Goal: Task Accomplishment & Management: Manage account settings

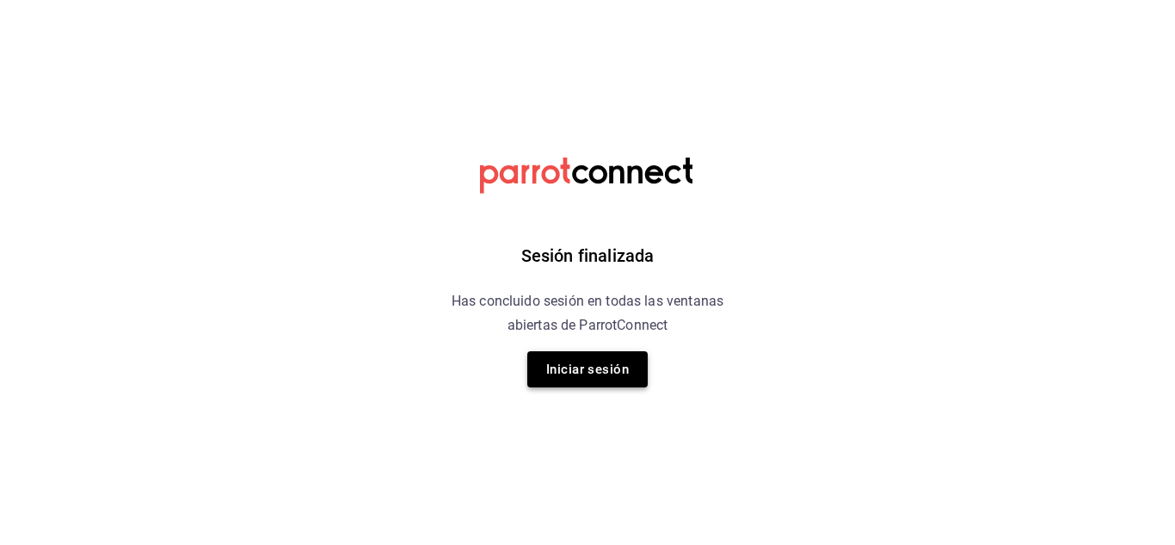
click at [609, 367] on button "Iniciar sesión" at bounding box center [587, 369] width 120 height 36
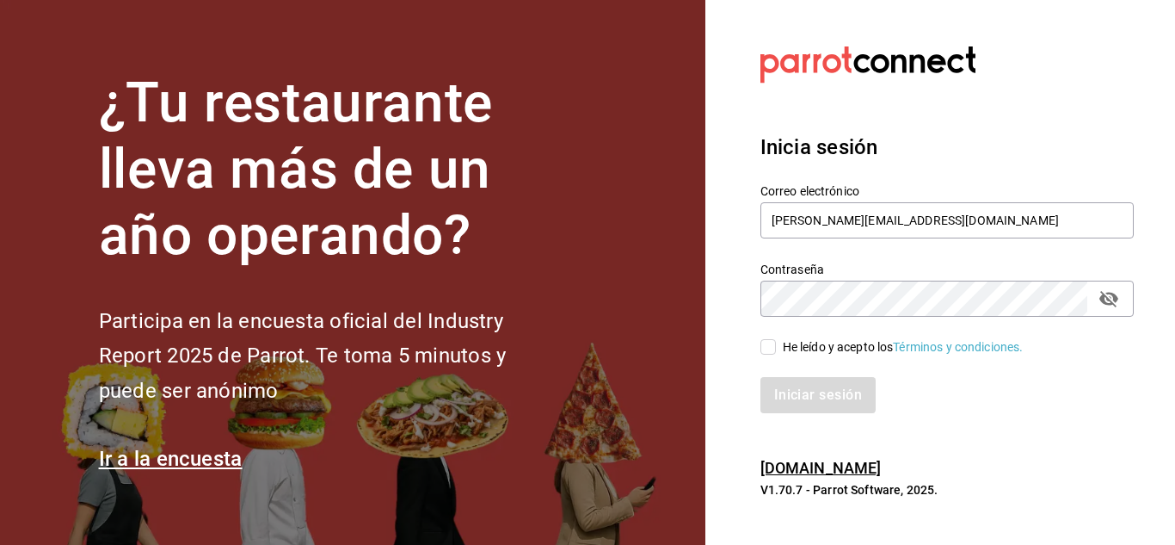
click at [769, 347] on input "He leído y acepto los Términos y condiciones." at bounding box center [767, 346] width 15 height 15
checkbox input "true"
click at [807, 389] on button "Iniciar sesión" at bounding box center [818, 395] width 117 height 36
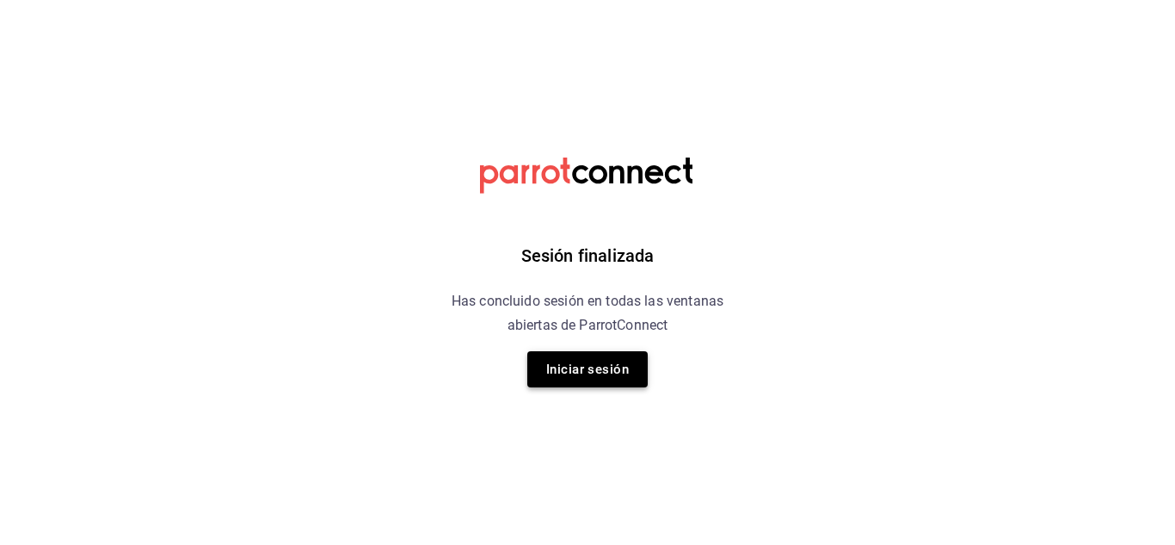
click at [619, 357] on button "Iniciar sesión" at bounding box center [587, 369] width 120 height 36
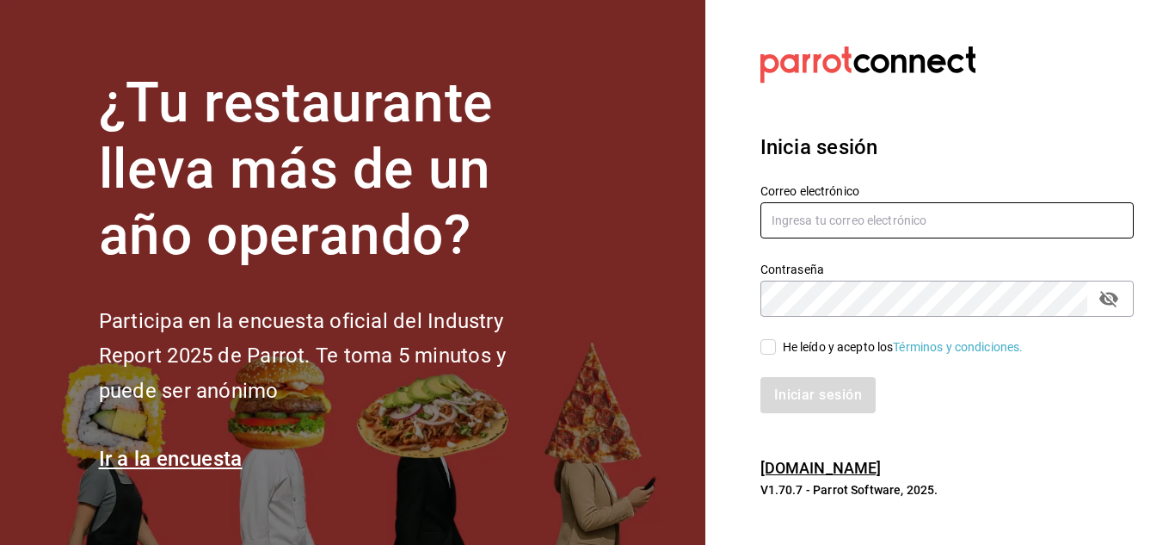
type input "[PERSON_NAME][EMAIL_ADDRESS][DOMAIN_NAME]"
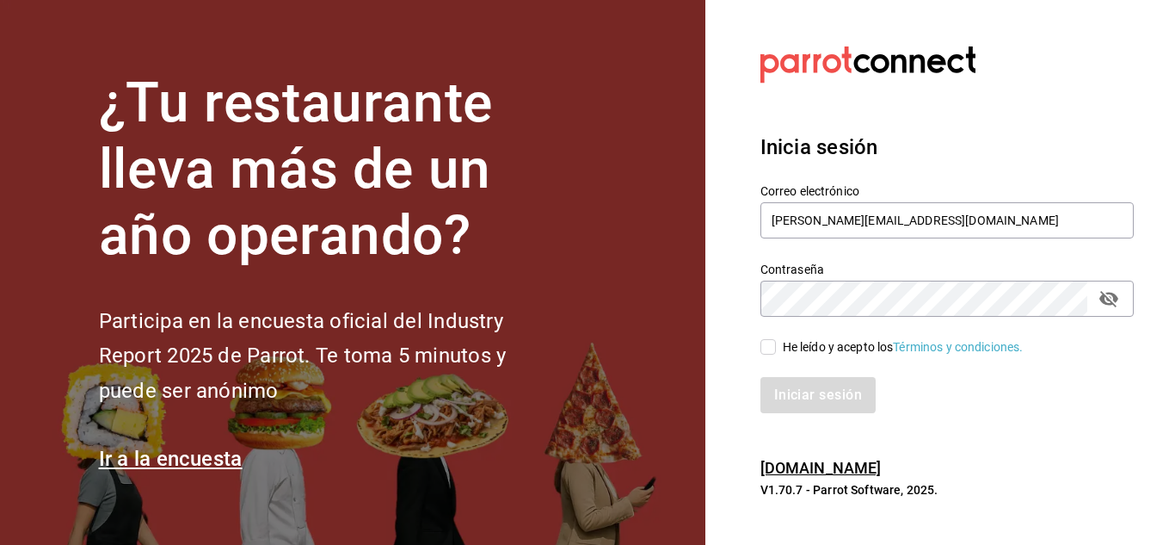
click at [766, 351] on input "He leído y acepto los Términos y condiciones." at bounding box center [767, 346] width 15 height 15
checkbox input "true"
click at [790, 373] on div "Iniciar sesión" at bounding box center [937, 384] width 394 height 57
click at [790, 387] on button "Iniciar sesión" at bounding box center [818, 395] width 117 height 36
